Goal: Task Accomplishment & Management: Manage account settings

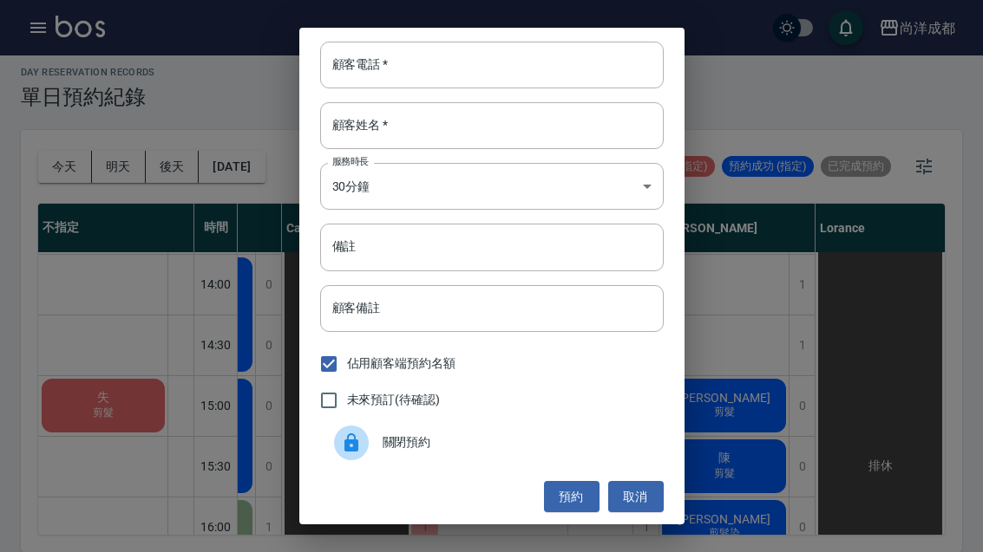
click at [646, 492] on button "取消" at bounding box center [635, 497] width 55 height 32
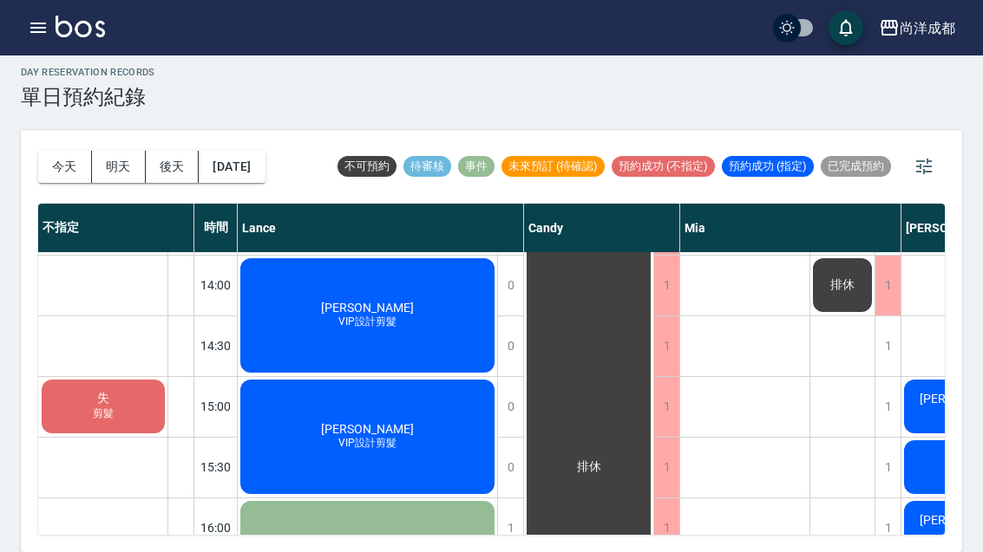
scroll to position [484, 0]
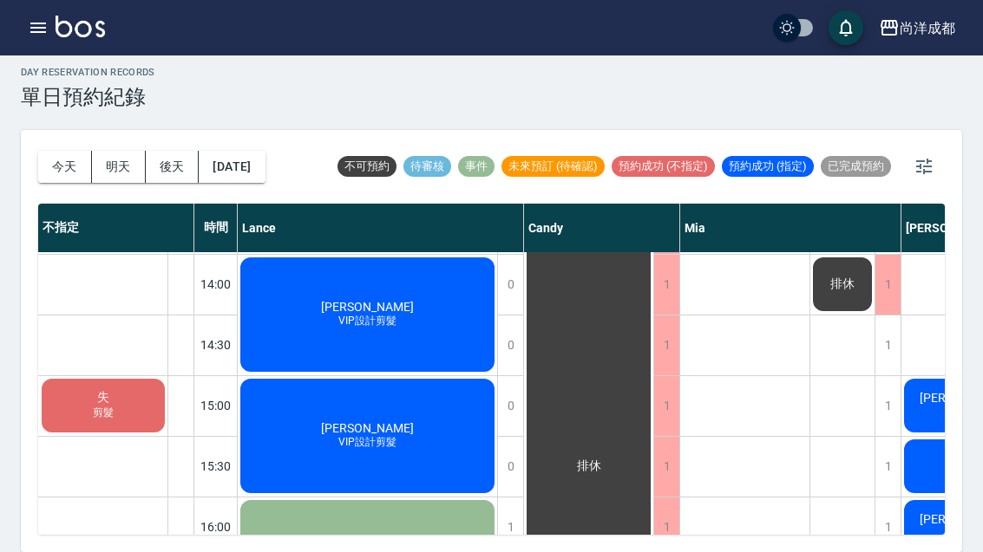
click at [306, 55] on span "VIP設計剪髮" at bounding box center [302, 55] width 7 height 0
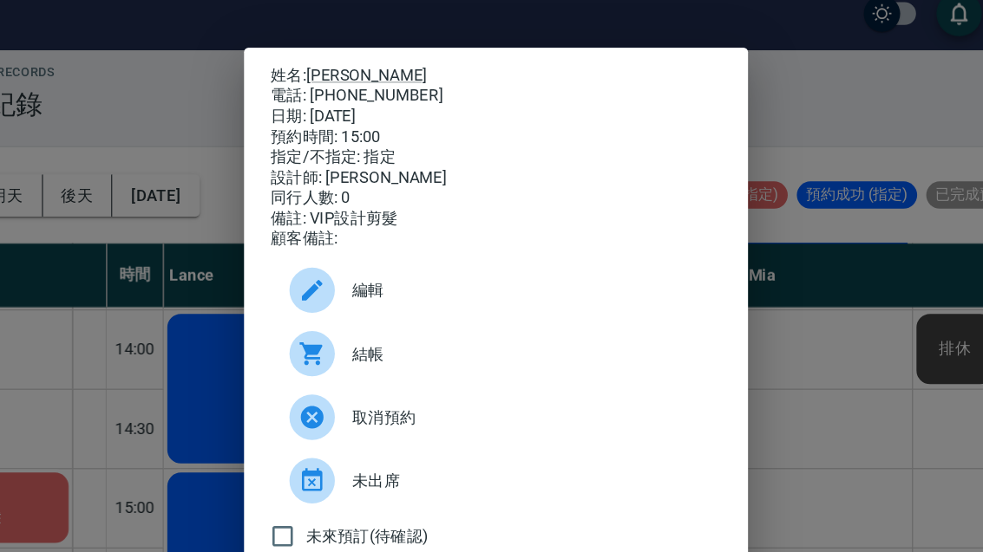
click at [602, 284] on div "姓名: [PERSON_NAME] 電話: [PHONE_NUMBER] 日期: [DATE] 預約時間: 15:00 指定/不指定: 指定 設計師: [PE…" at bounding box center [491, 276] width 983 height 552
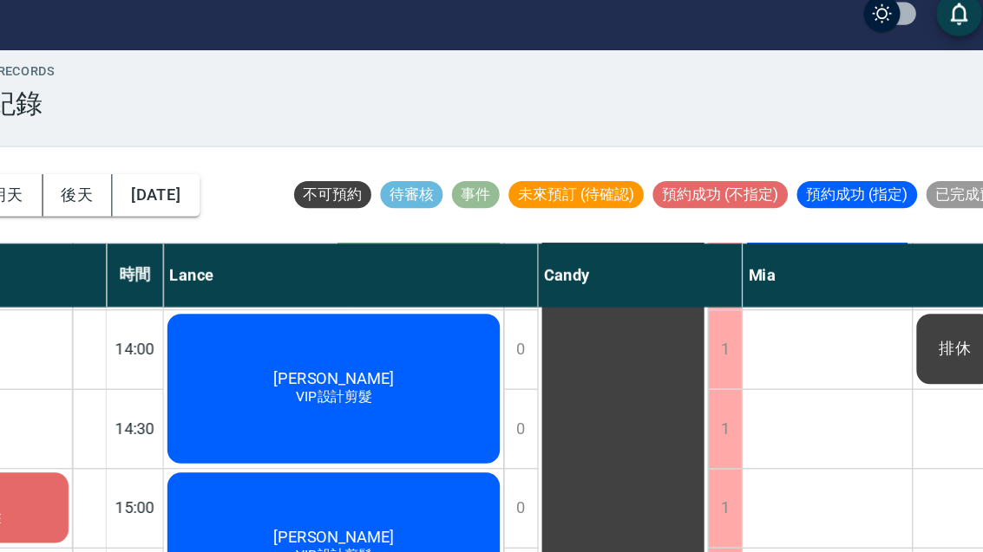
click at [680, 343] on div "Eason 漂髮根 Mr [PERSON_NAME]友" at bounding box center [745, 405] width 130 height 1275
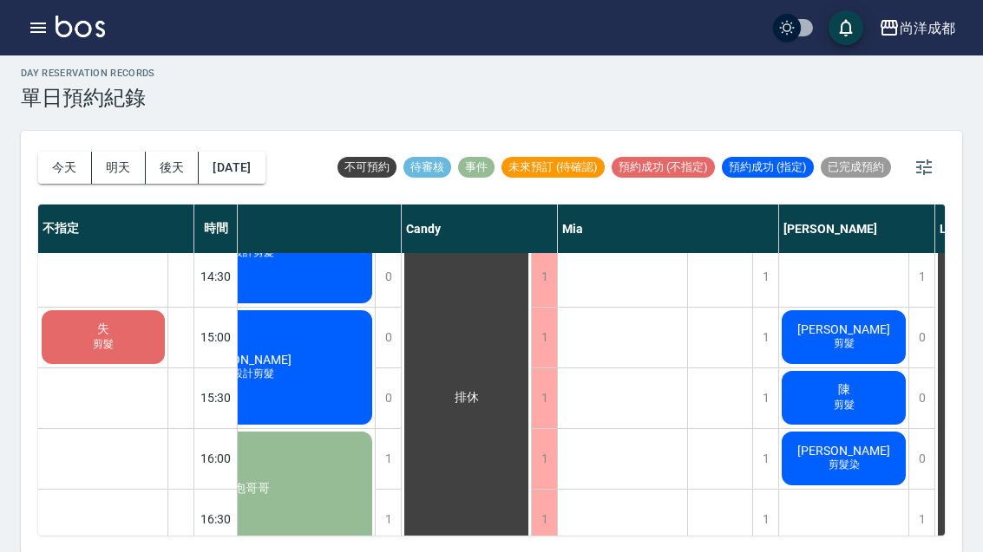
scroll to position [552, 123]
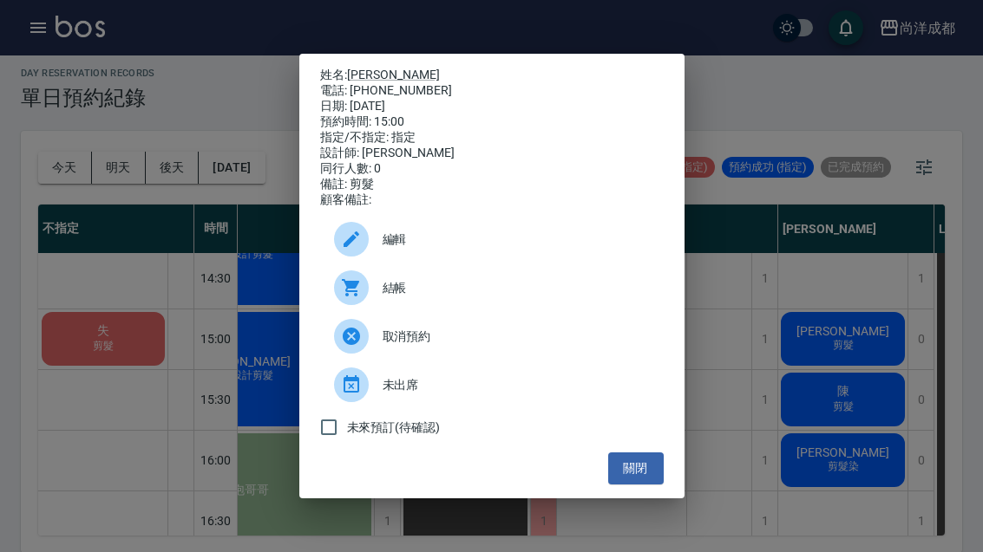
click at [878, 415] on div "姓名: [PERSON_NAME] 電話: [PHONE_NUMBER] 日期: [DATE] 預約時間: 15:00 指定/不指定: 指定 設計師: [PE…" at bounding box center [491, 276] width 983 height 552
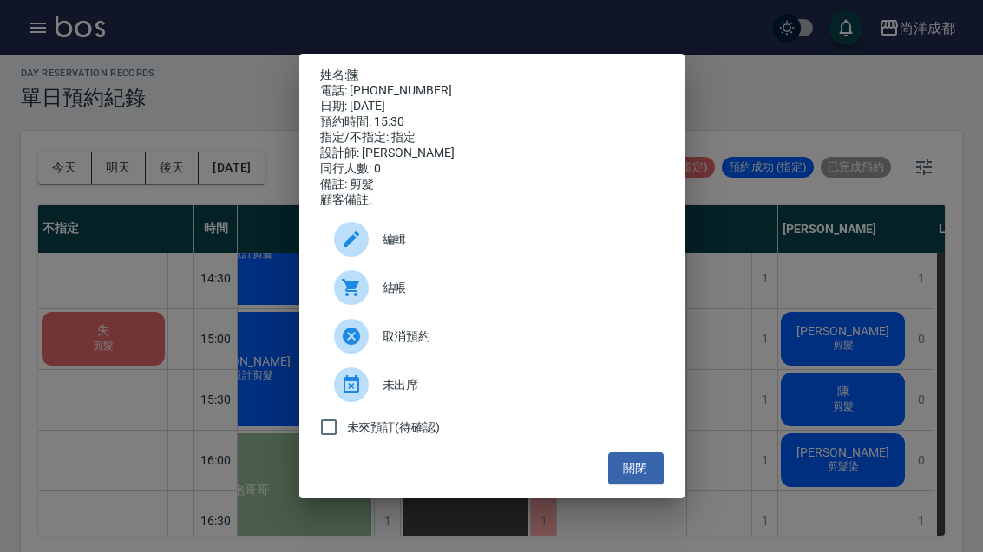
click at [725, 252] on div "姓名: 陳 電話: [PHONE_NUMBER] 日期: [DATE] 預約時間: 15:30 指定/不指定: 指定 設計師: [PERSON_NAME] 同…" at bounding box center [491, 276] width 983 height 552
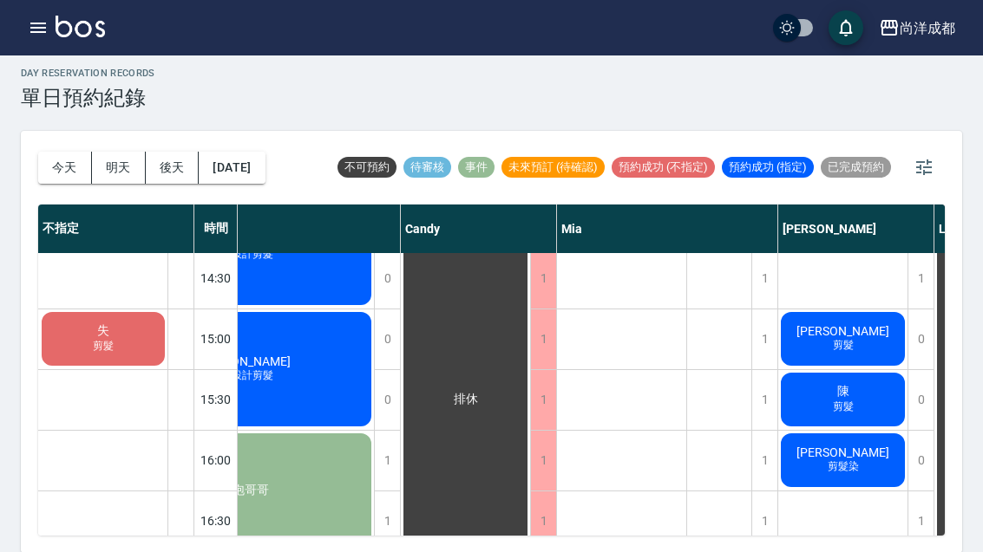
click at [264, 166] on button "[DATE]" at bounding box center [232, 168] width 66 height 32
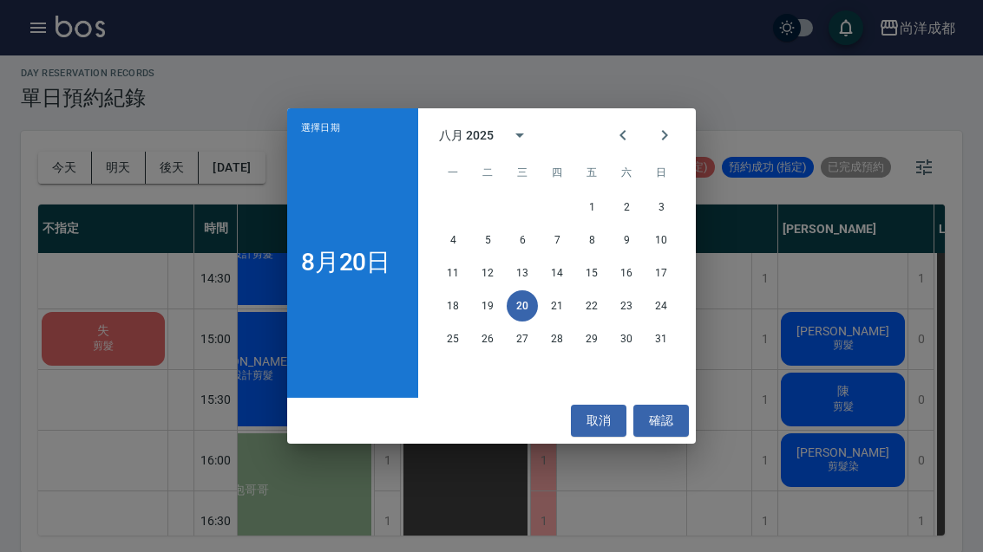
click at [552, 308] on button "21" at bounding box center [556, 306] width 31 height 31
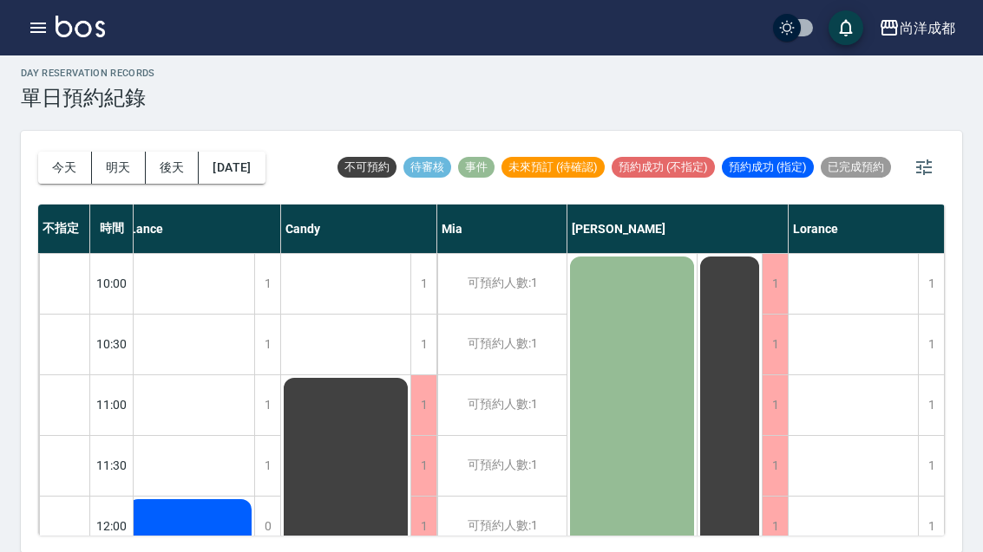
scroll to position [0, 9]
click at [174, 168] on button "後天" at bounding box center [173, 168] width 54 height 32
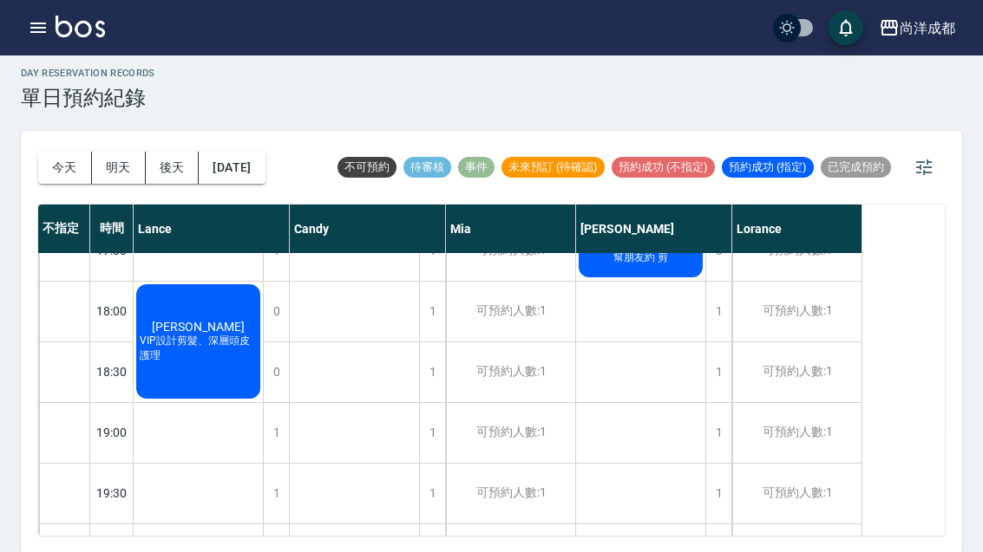
scroll to position [942, 0]
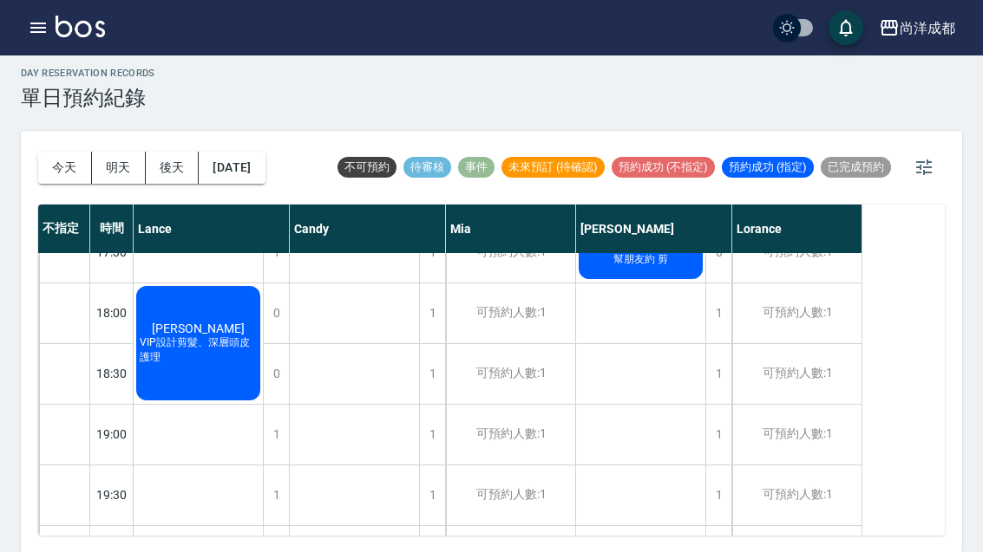
click at [255, 171] on button "[DATE]" at bounding box center [232, 168] width 66 height 32
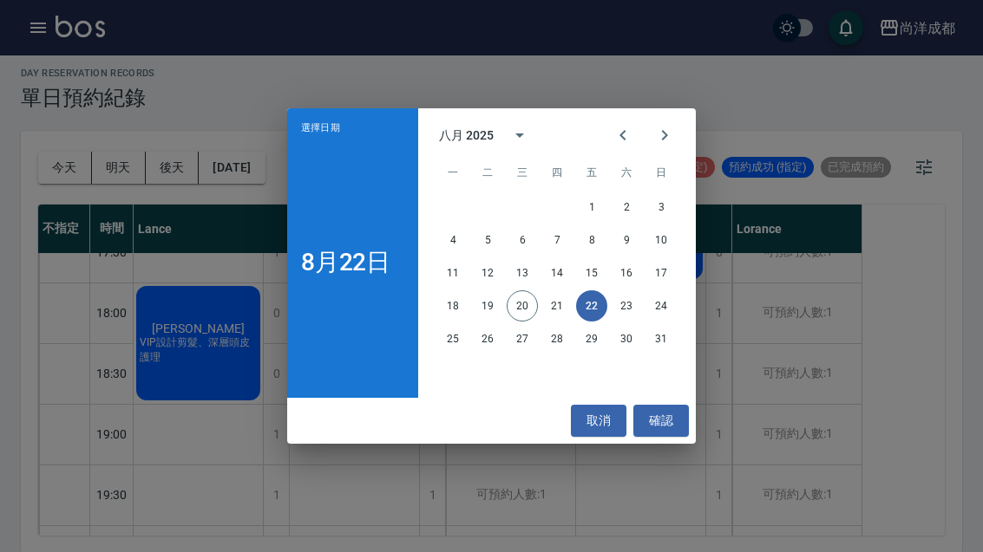
click at [629, 308] on button "23" at bounding box center [625, 306] width 31 height 31
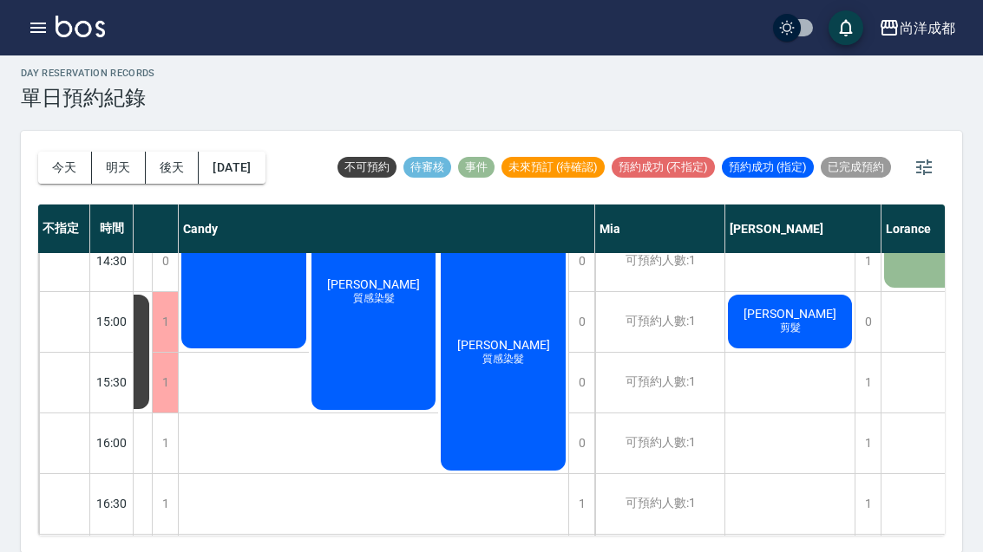
scroll to position [570, 176]
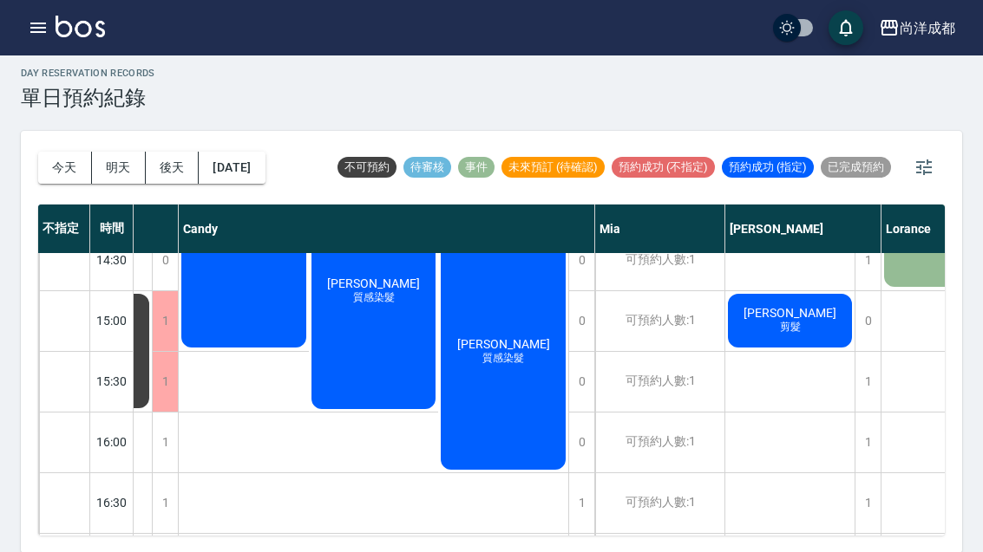
click at [248, 178] on button "[DATE]" at bounding box center [232, 168] width 66 height 32
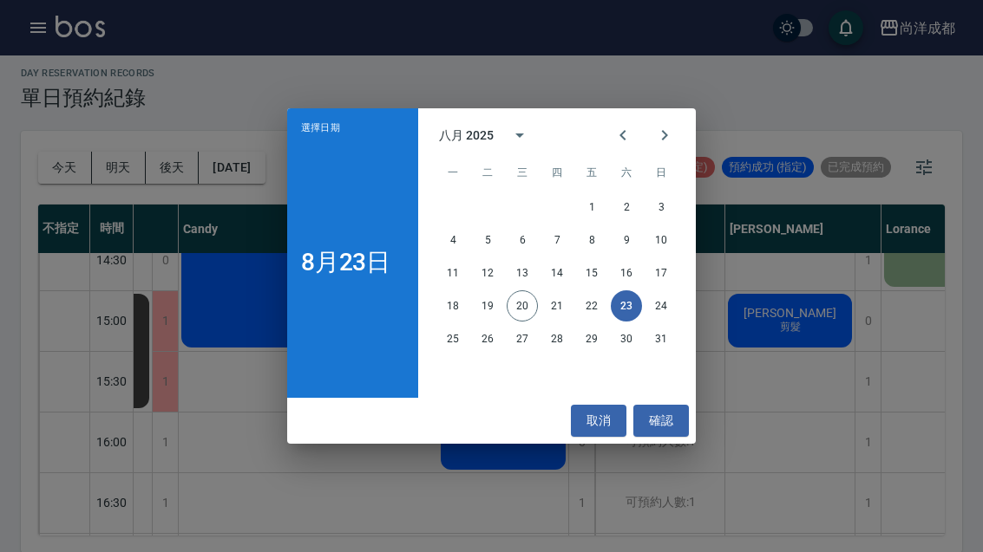
click at [446, 346] on button "25" at bounding box center [452, 338] width 31 height 31
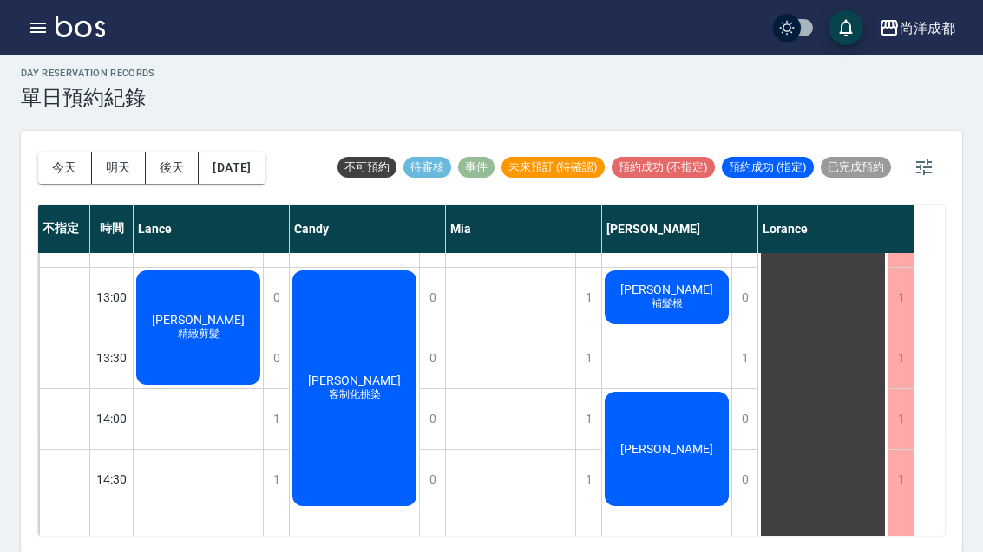
scroll to position [351, 0]
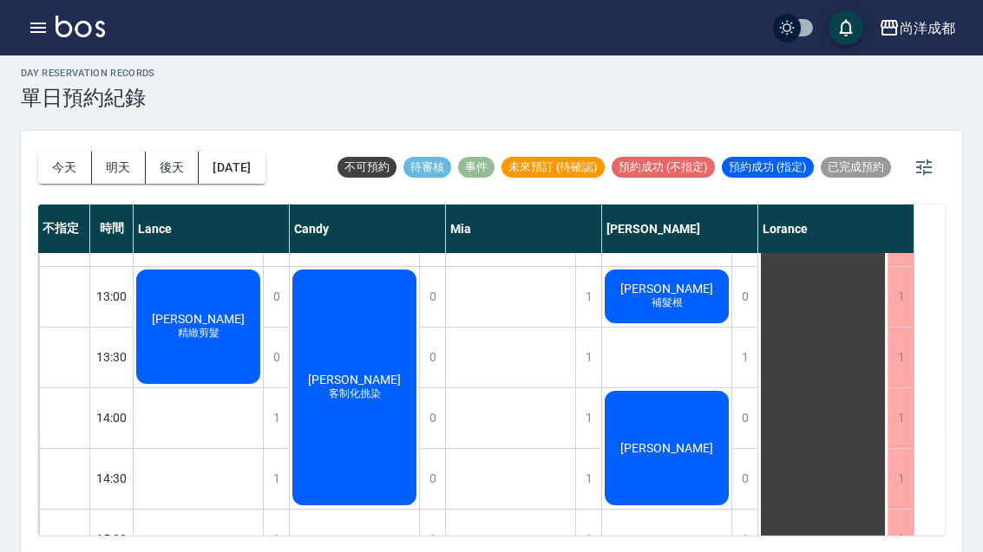
click at [63, 155] on button "今天" at bounding box center [65, 168] width 54 height 32
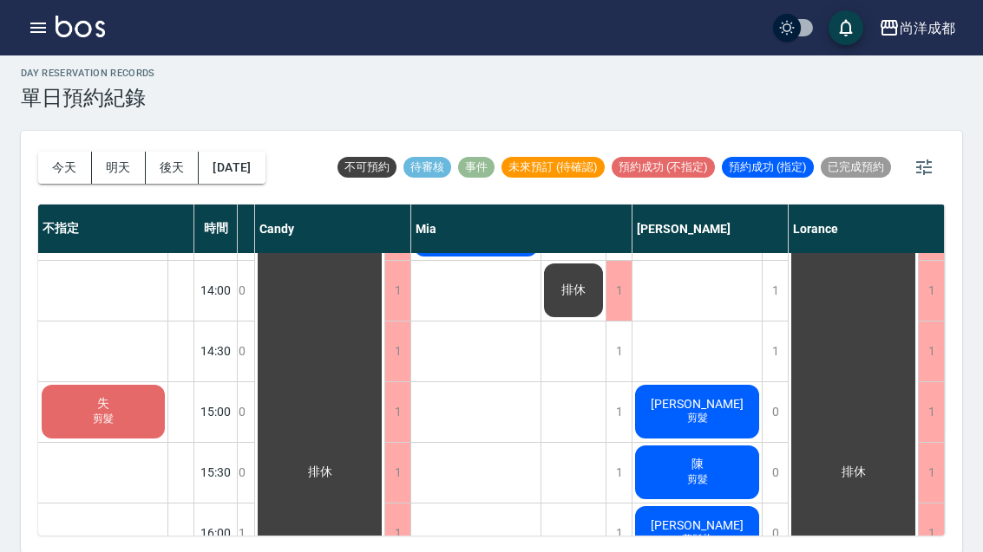
scroll to position [486, 264]
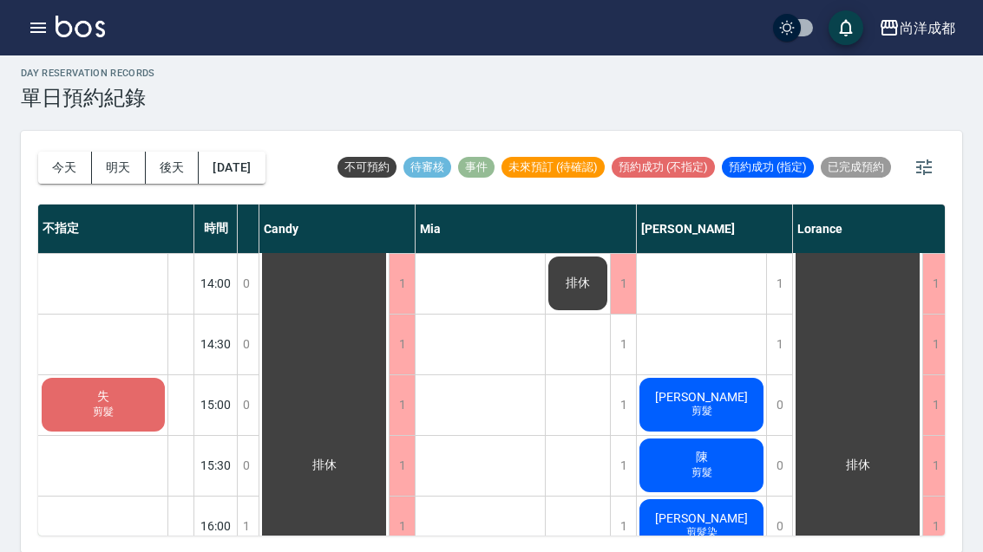
click at [42, 55] on span "剪髮" at bounding box center [38, 55] width 7 height 0
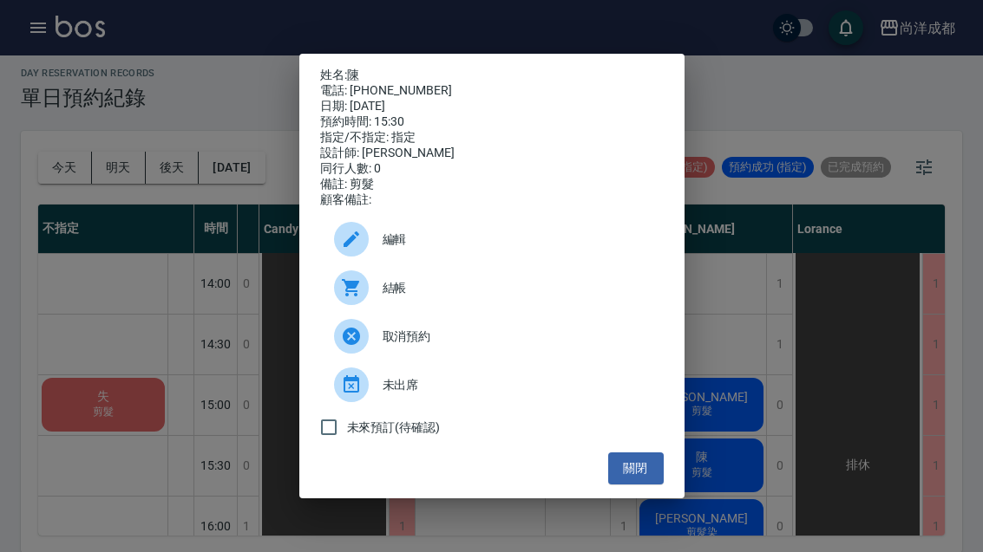
click at [757, 270] on div "姓名: 陳 電話: [PHONE_NUMBER] 日期: [DATE] 預約時間: 15:30 指定/不指定: 指定 設計師: [PERSON_NAME] 同…" at bounding box center [491, 276] width 983 height 552
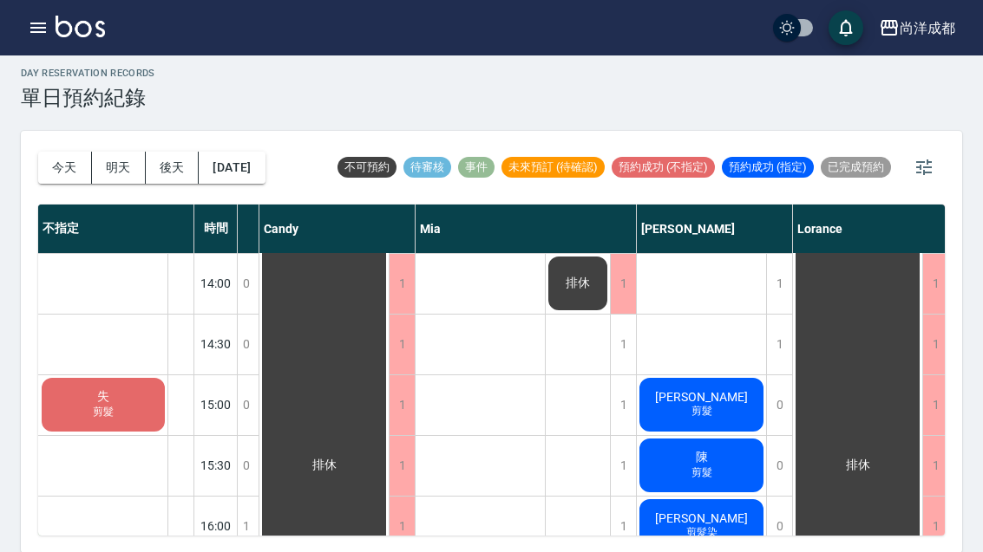
click at [42, 55] on span "剪髮染" at bounding box center [38, 55] width 7 height 0
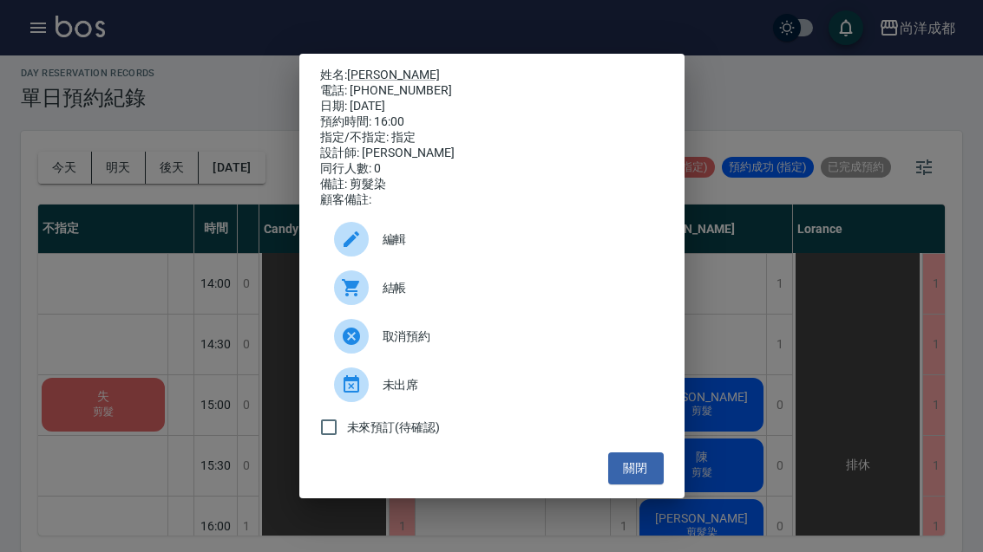
click at [749, 316] on div "姓名: [PERSON_NAME] 電話: [PHONE_NUMBER] 日期: [DATE] 預約時間: 16:00 指定/不指定: 指定 設計師: [PE…" at bounding box center [491, 276] width 983 height 552
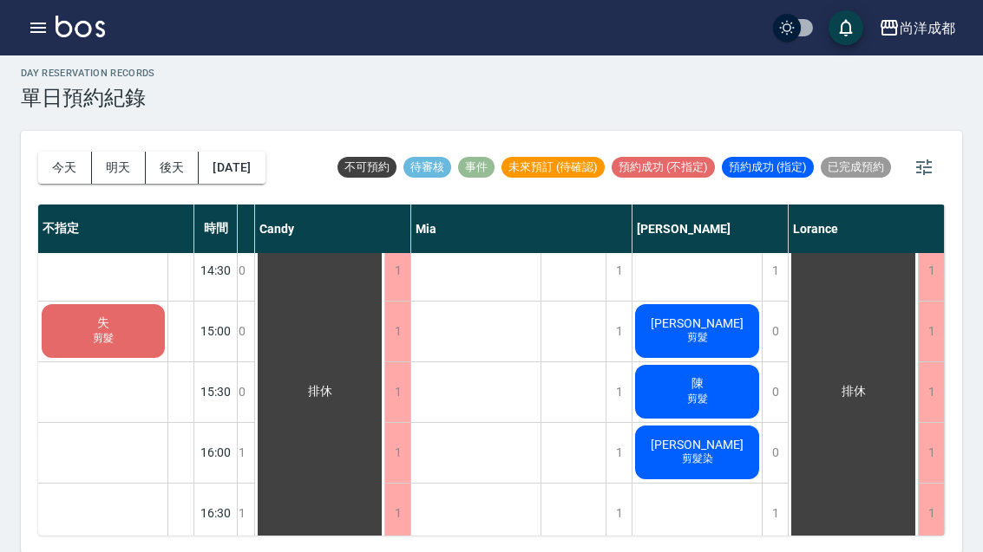
scroll to position [559, 269]
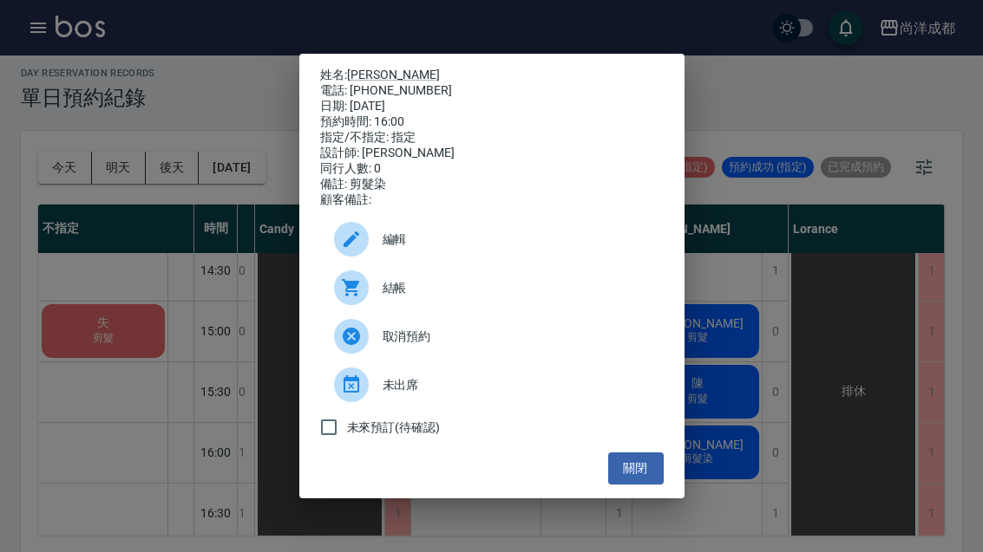
click at [369, 68] on link "[PERSON_NAME]" at bounding box center [393, 75] width 93 height 14
click at [639, 485] on button "關閉" at bounding box center [635, 469] width 55 height 32
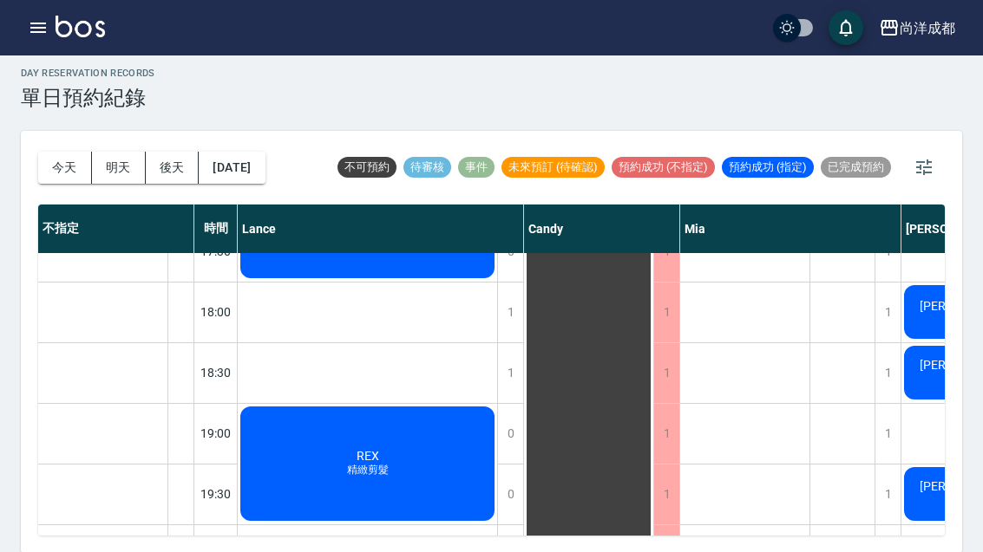
scroll to position [942, 0]
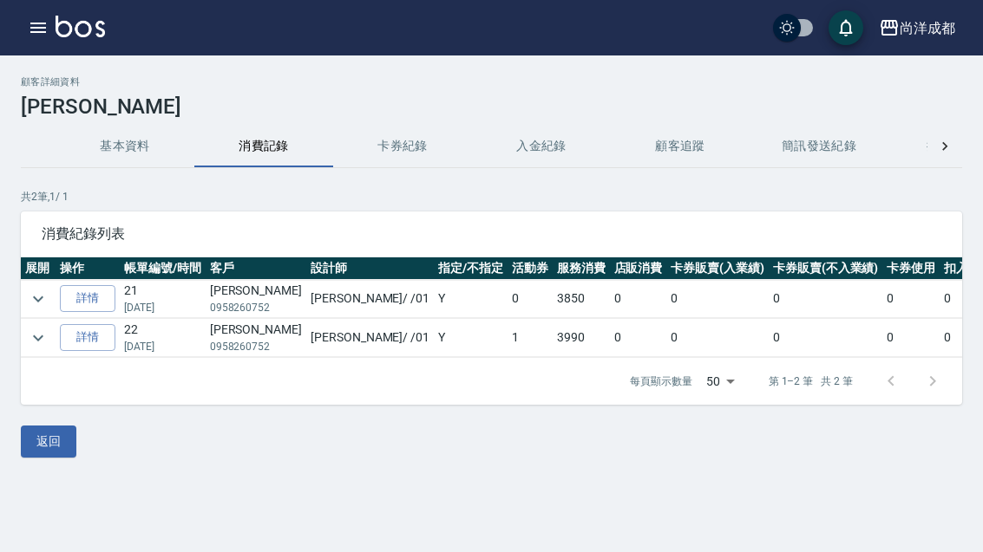
click at [552, 343] on td "3990" at bounding box center [580, 338] width 57 height 38
click at [552, 294] on td "3850" at bounding box center [580, 299] width 57 height 38
click at [552, 341] on td "3990" at bounding box center [580, 338] width 57 height 38
click at [85, 343] on link "詳情" at bounding box center [87, 337] width 55 height 27
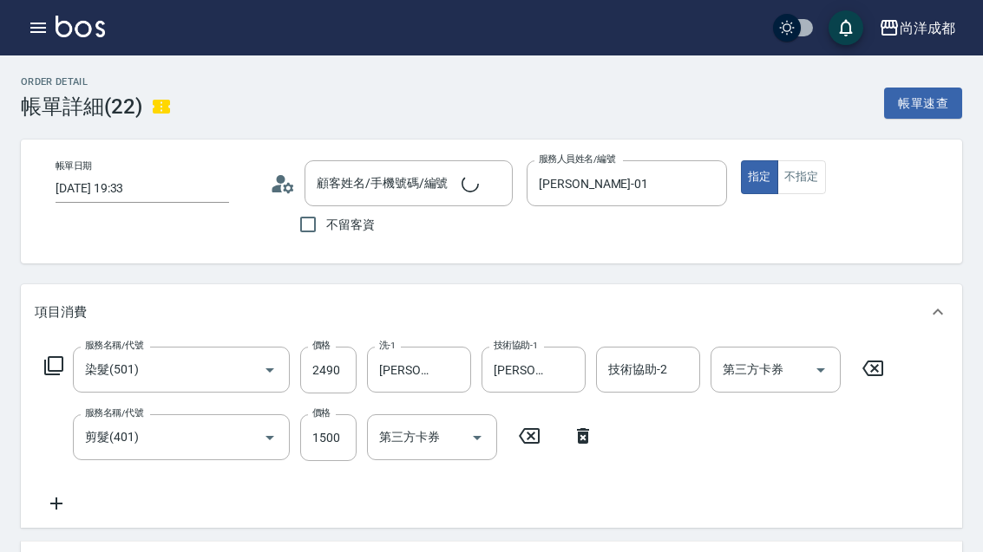
type input "2025/01/13 19:33"
type input "Benny-01"
type input "390"
type input "許桂禎/0958260752/"
click at [40, 35] on icon "button" at bounding box center [38, 27] width 21 height 21
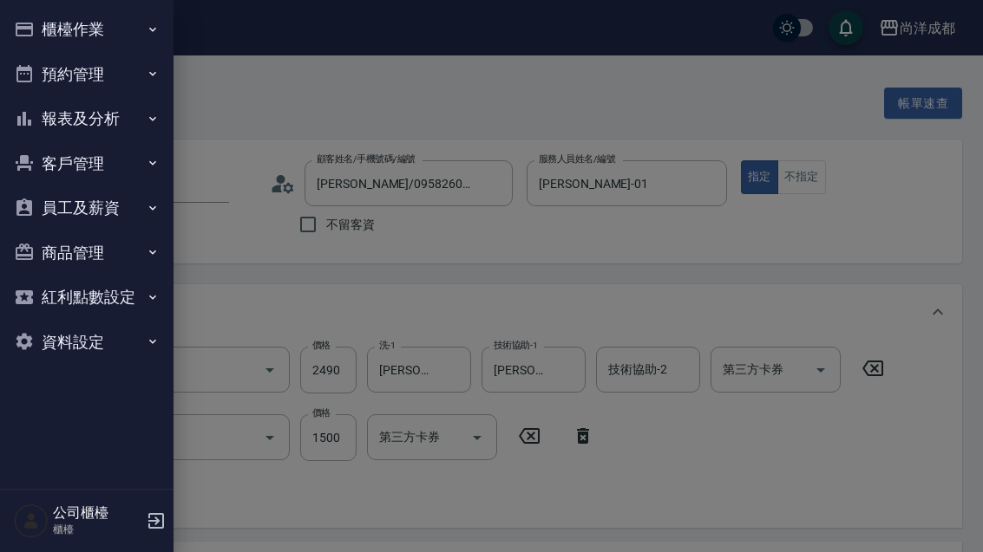
click at [92, 162] on button "客戶管理" at bounding box center [87, 163] width 160 height 45
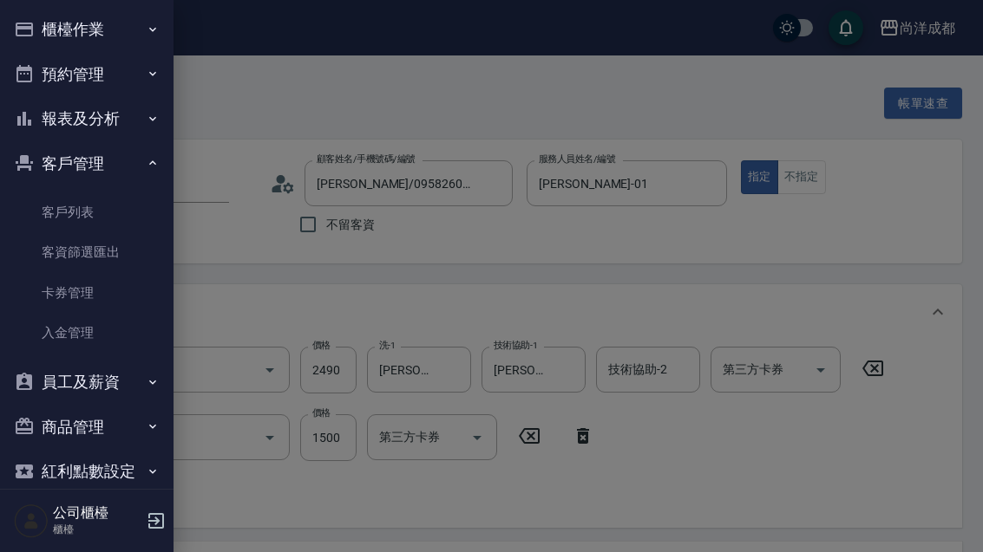
click at [86, 200] on link "客戶列表" at bounding box center [87, 213] width 160 height 40
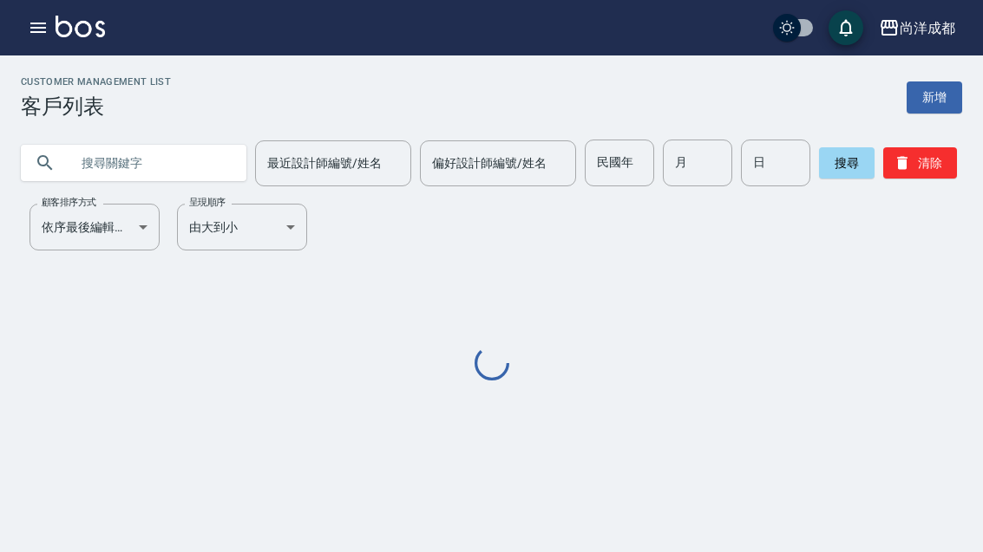
click at [166, 168] on input "text" at bounding box center [150, 163] width 163 height 47
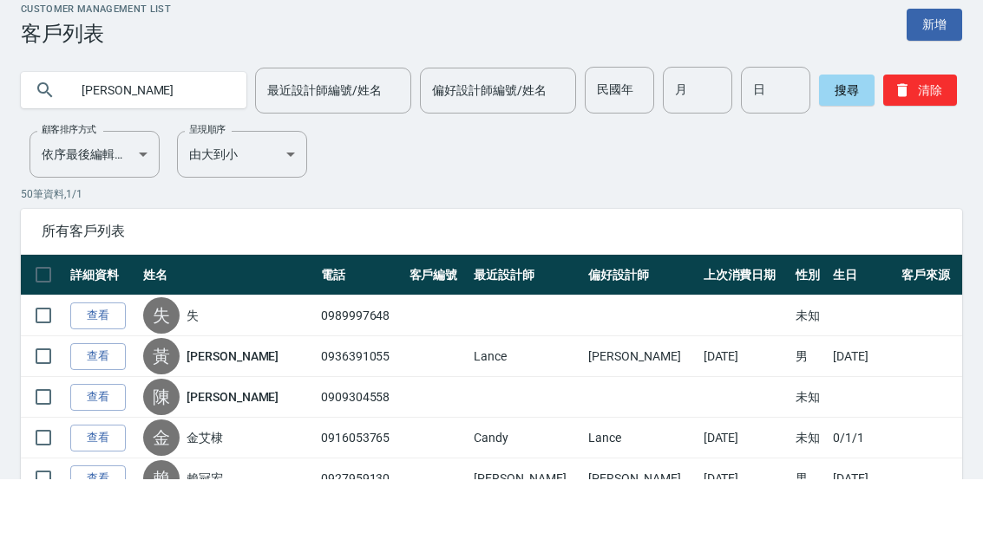
type input "陳彥志"
click at [823, 147] on button "搜尋" at bounding box center [846, 162] width 55 height 31
